Goal: Obtain resource: Download file/media

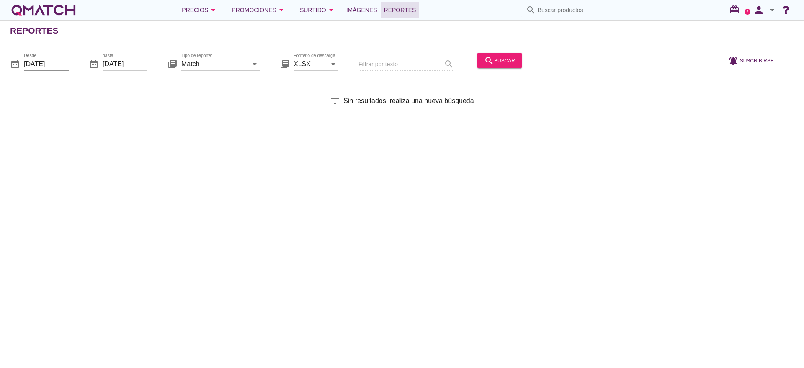
click at [30, 64] on input "[DATE]" at bounding box center [46, 63] width 45 height 13
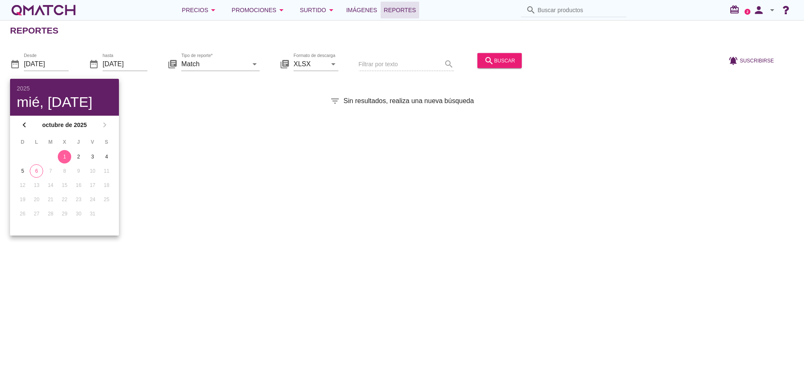
drag, startPoint x: 37, startPoint y: 175, endPoint x: 331, endPoint y: 204, distance: 295.9
drag, startPoint x: 331, startPoint y: 204, endPoint x: 31, endPoint y: 173, distance: 301.5
click at [31, 173] on div "6" at bounding box center [36, 171] width 13 height 8
type input "[DATE]"
click at [26, 178] on table "D L M X J V S 1 2 3 4 5 6 7 8 9 10 11 12 13 14 15 16 17 18 19 20 21 22 23 24 25…" at bounding box center [64, 177] width 99 height 87
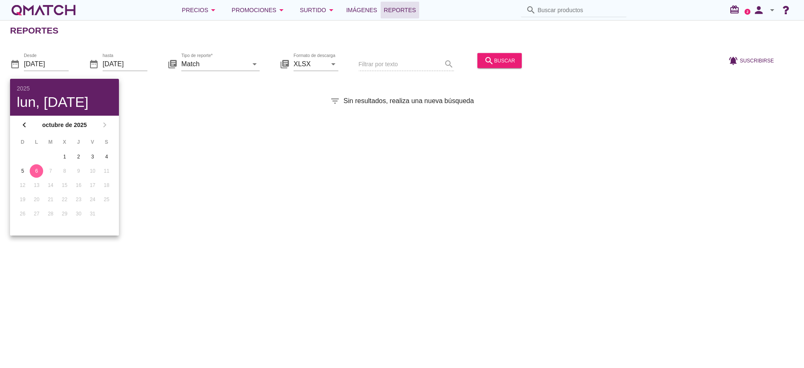
click at [177, 136] on div "Reportes date_range Desde [DATE] date_range hasta [DATE] library_books Tipo de …" at bounding box center [402, 194] width 804 height 348
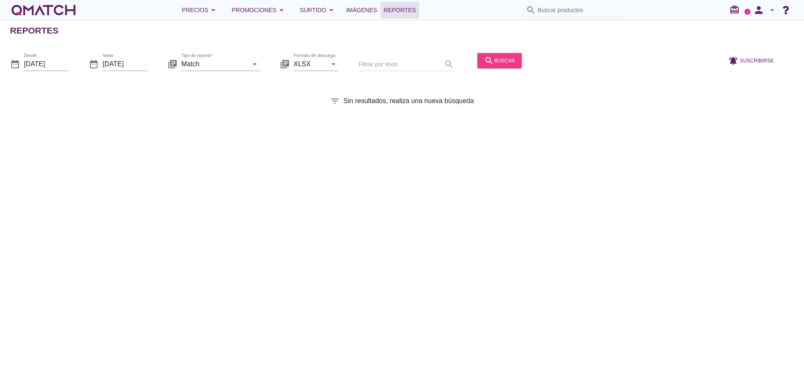
click at [495, 62] on div "search buscar" at bounding box center [499, 60] width 31 height 10
click at [247, 62] on input "Match" at bounding box center [214, 63] width 67 height 13
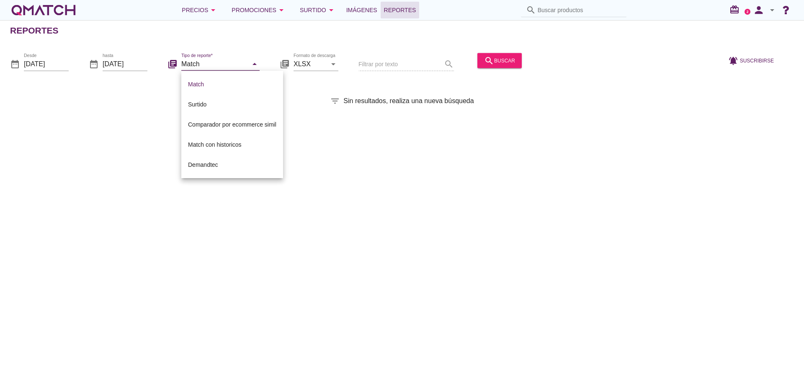
click at [247, 62] on input "Match" at bounding box center [214, 63] width 67 height 13
click at [208, 100] on div "Surtido" at bounding box center [232, 104] width 88 height 10
type input "Surtido"
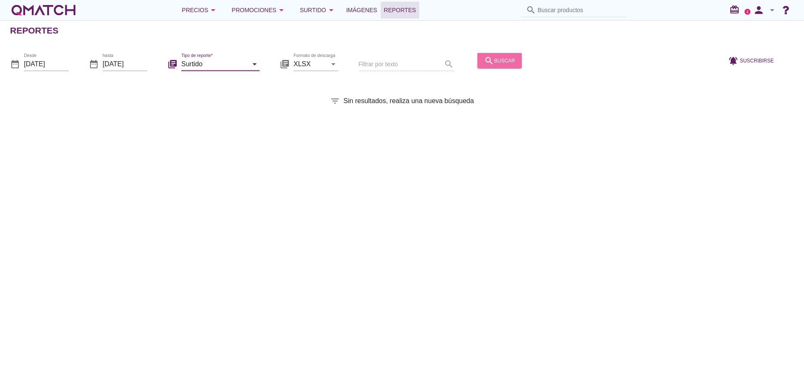
click at [501, 59] on div "search buscar" at bounding box center [499, 60] width 31 height 10
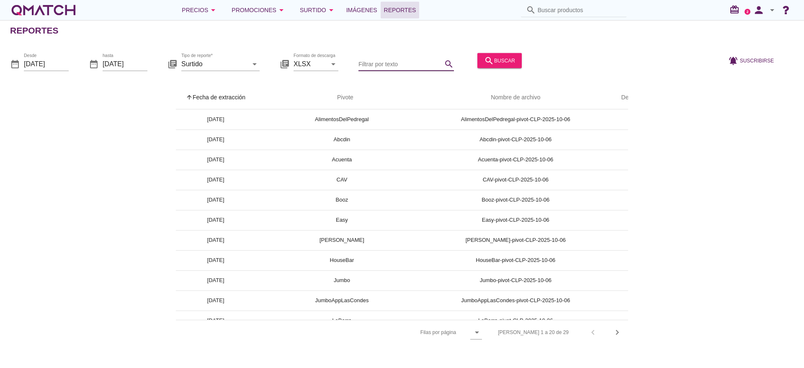
click at [386, 65] on input "Filtrar por texto" at bounding box center [401, 63] width 84 height 13
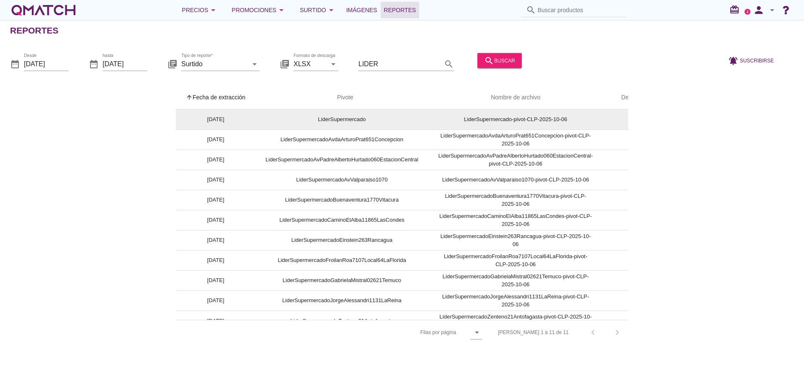
click at [353, 115] on td "LiderSupermercado" at bounding box center [342, 119] width 173 height 20
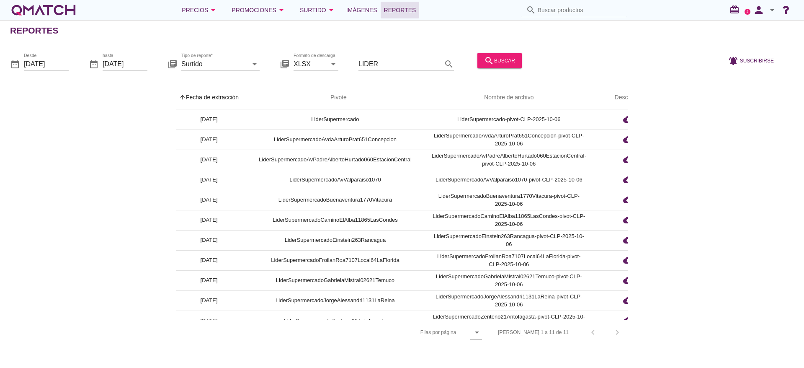
scroll to position [0, 39]
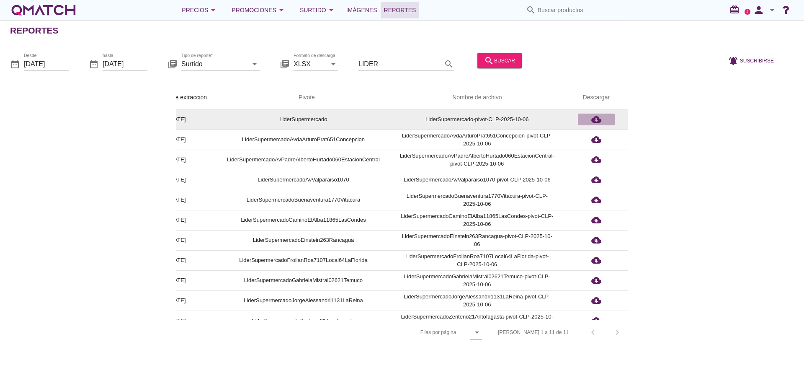
click at [589, 119] on div "cloud_download" at bounding box center [596, 119] width 30 height 10
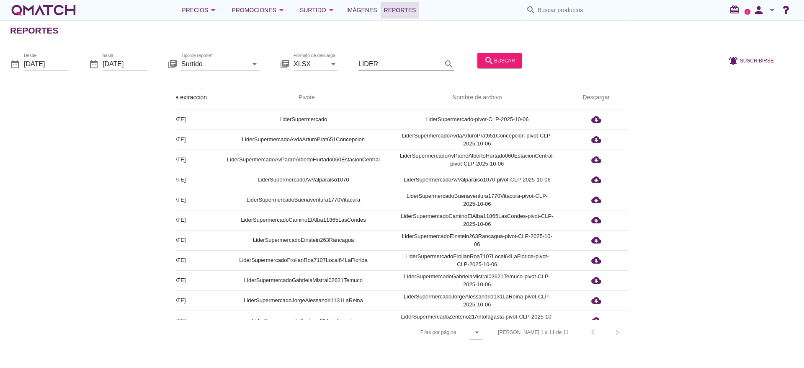
click at [417, 57] on input "LIDER" at bounding box center [401, 63] width 84 height 13
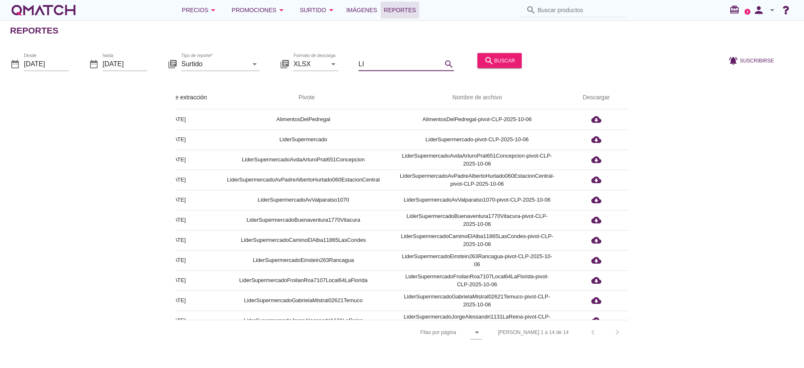
type input "L"
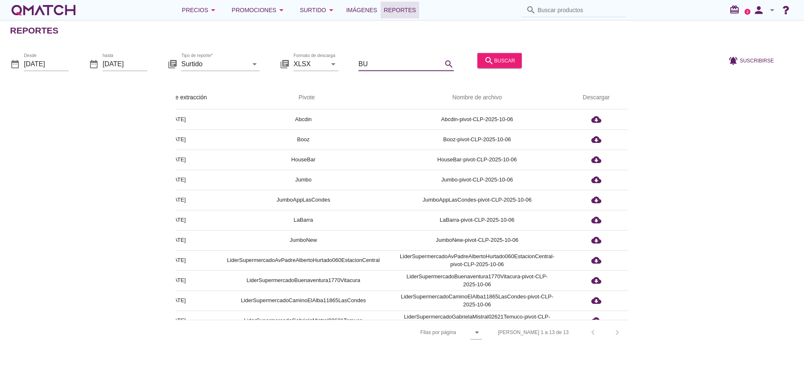
scroll to position [0, 0]
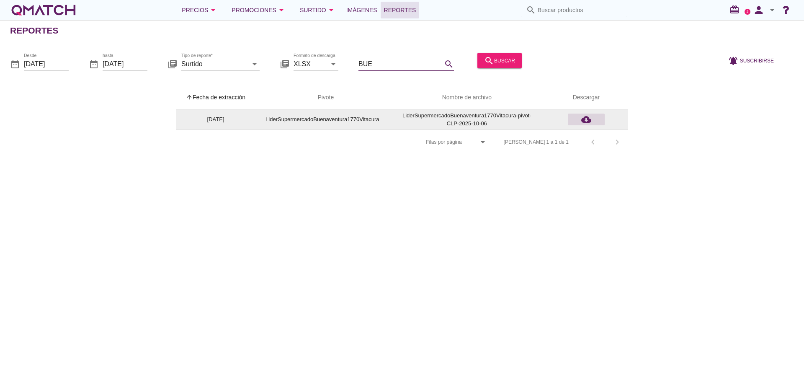
type input "BUE"
click at [589, 121] on icon "cloud_download" at bounding box center [586, 119] width 10 height 10
